Goal: Check status

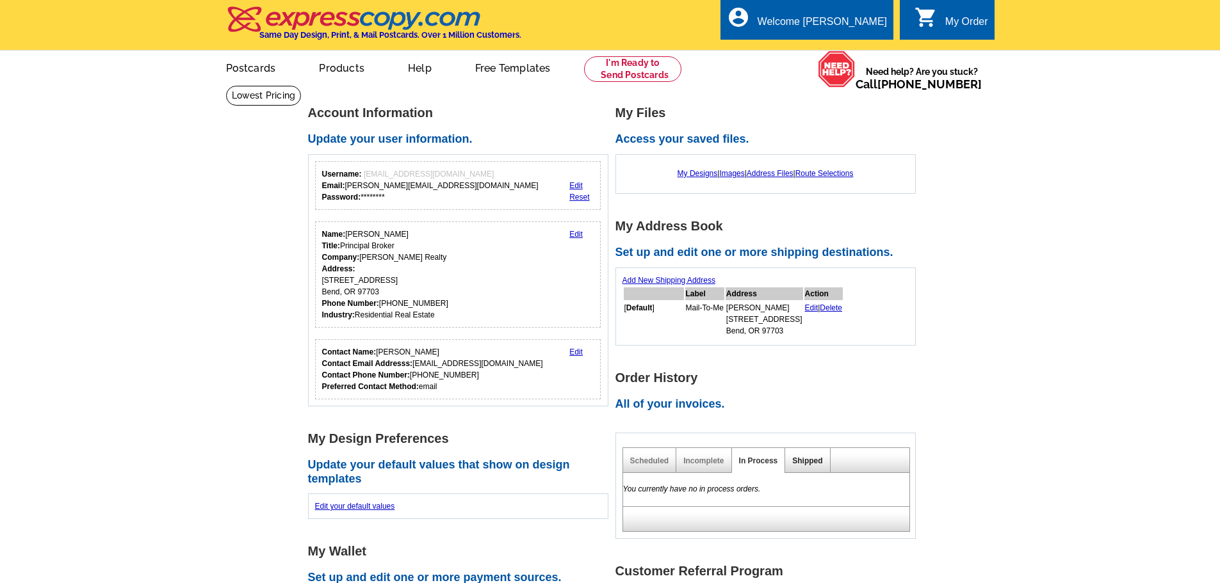
click at [808, 459] on link "Shipped" at bounding box center [807, 461] width 30 height 9
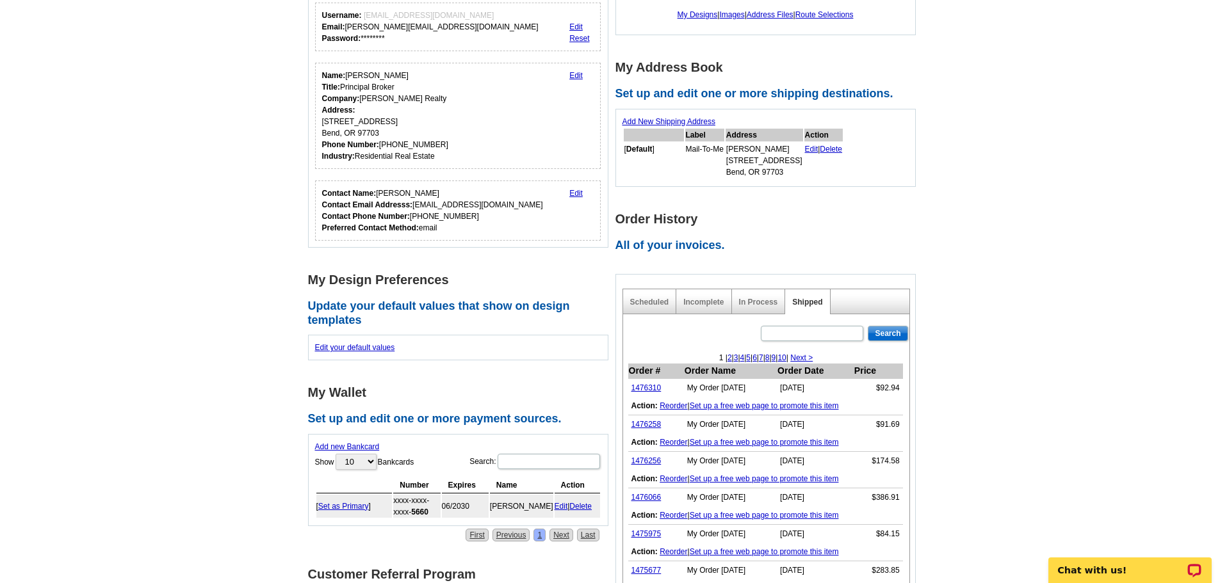
scroll to position [192, 0]
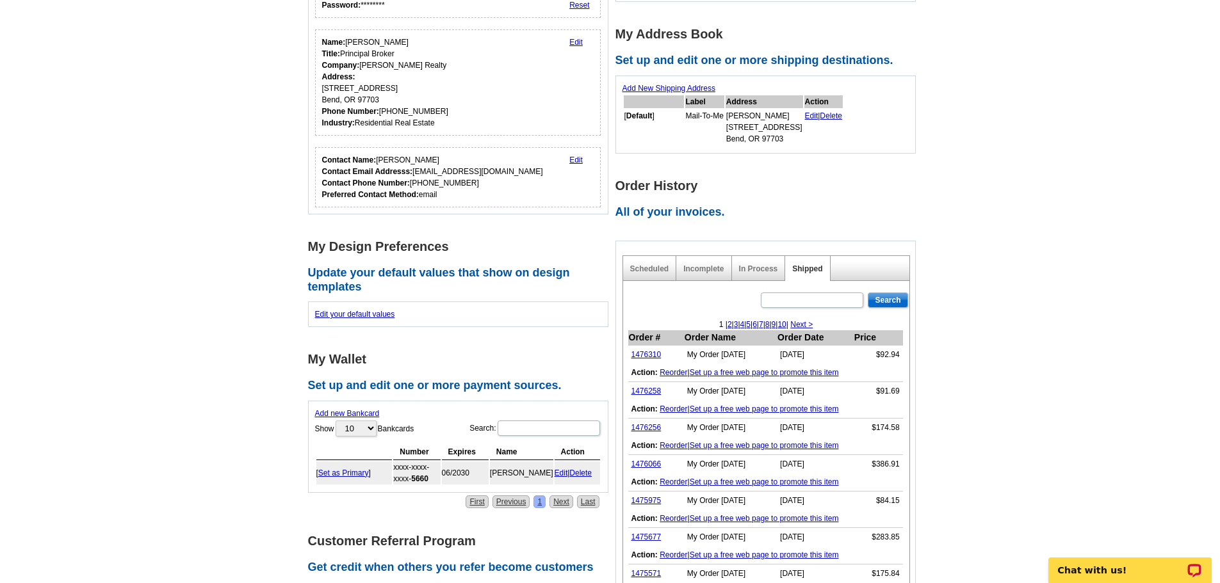
click at [643, 350] on td "1476310" at bounding box center [656, 355] width 56 height 19
click at [644, 357] on link "1476310" at bounding box center [646, 354] width 30 height 9
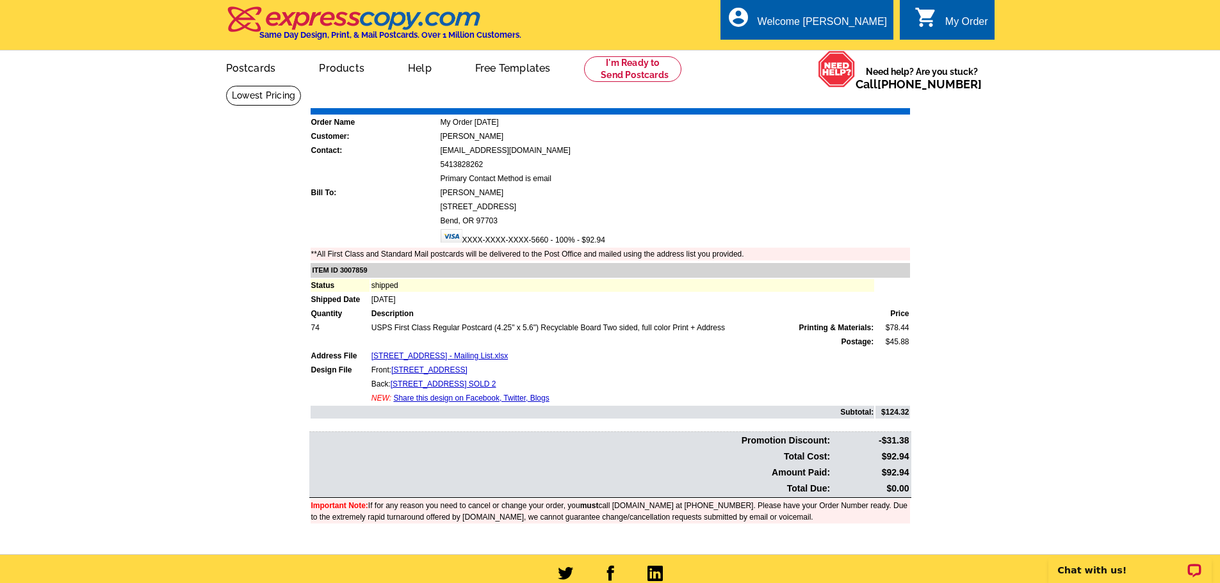
click at [877, 102] on link "Print Invoice" at bounding box center [877, 98] width 67 height 11
